Goal: Book appointment/travel/reservation

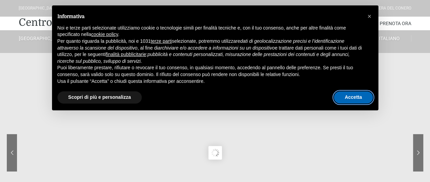
click at [356, 96] on button "Accetta" at bounding box center [353, 97] width 39 height 12
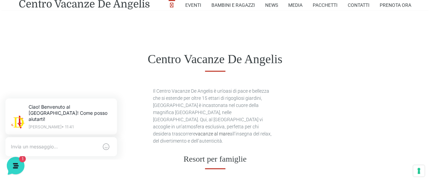
scroll to position [238, 0]
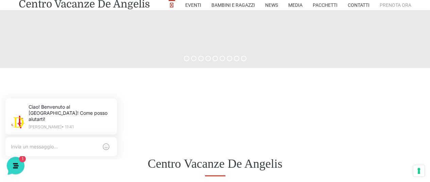
click at [388, 3] on link "Prenota Ora" at bounding box center [396, 5] width 32 height 10
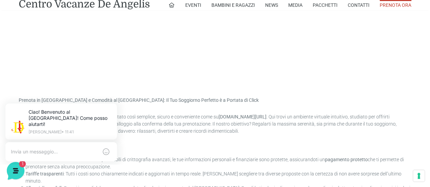
scroll to position [306, 0]
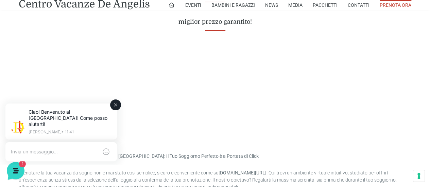
click at [100, 158] on div "Ciao! Benvenuto al [GEOGRAPHIC_DATA]! Come posso aiutarti! [PERSON_NAME] • 11:41" at bounding box center [61, 134] width 131 height 76
click at [99, 159] on div "Ciao! Benvenuto al [GEOGRAPHIC_DATA]! Come posso aiutarti! [PERSON_NAME] • 11:41" at bounding box center [61, 134] width 131 height 76
click at [93, 160] on div "Ciao! Benvenuto al [GEOGRAPHIC_DATA]! Come posso aiutarti! [PERSON_NAME] • 11:41" at bounding box center [61, 134] width 131 height 76
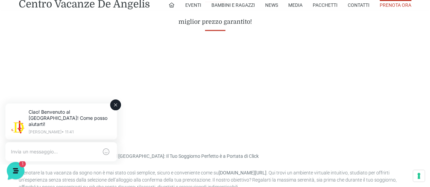
click at [93, 160] on div "Ciao! Benvenuto al [GEOGRAPHIC_DATA]! Come posso aiutarti! [PERSON_NAME] • 11:41" at bounding box center [61, 134] width 131 height 76
drag, startPoint x: 93, startPoint y: 160, endPoint x: 106, endPoint y: 160, distance: 12.9
click at [93, 160] on div "Ciao! Benvenuto al [GEOGRAPHIC_DATA]! Come posso aiutarti! [PERSON_NAME] • 11:41" at bounding box center [61, 134] width 131 height 76
